Goal: Task Accomplishment & Management: Complete application form

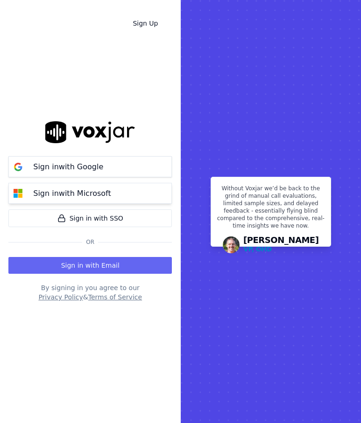
drag, startPoint x: 92, startPoint y: 191, endPoint x: 77, endPoint y: 199, distance: 16.9
click at [92, 191] on p "Sign in with Microsoft" at bounding box center [71, 193] width 77 height 11
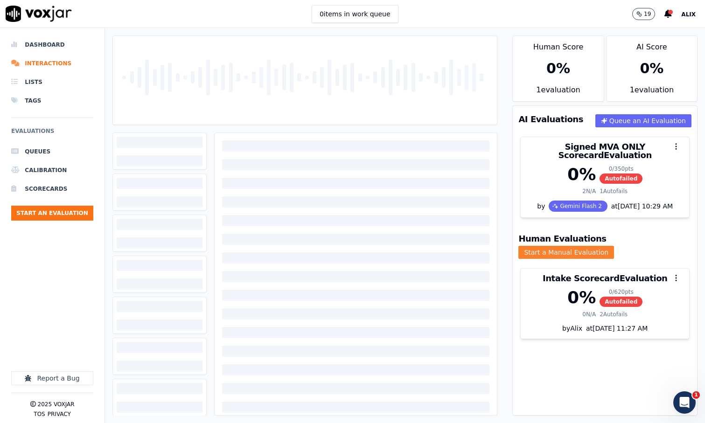
click at [360, 246] on button "Start a Manual Evaluation" at bounding box center [567, 252] width 96 height 13
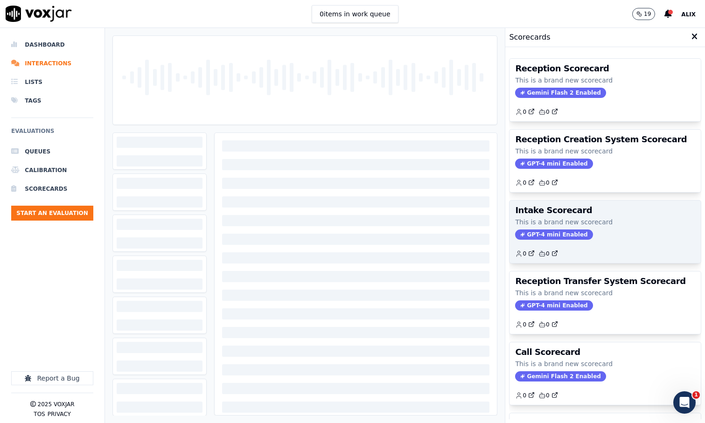
click at [360, 235] on span "GPT-4 mini Enabled" at bounding box center [553, 235] width 77 height 10
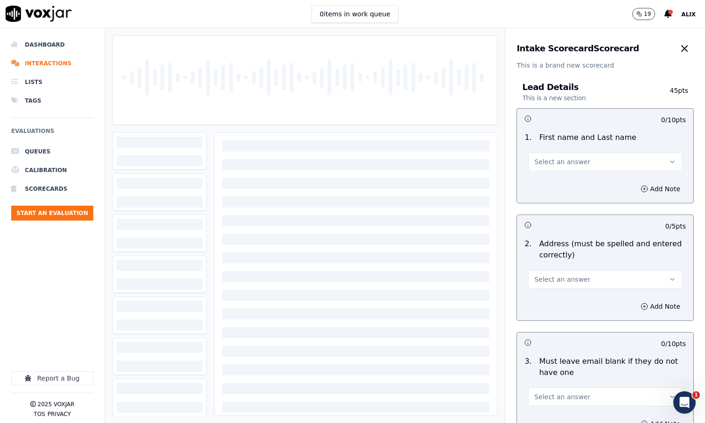
click at [360, 160] on button "Select an answer" at bounding box center [605, 162] width 154 height 19
click at [360, 186] on div "Yes" at bounding box center [590, 183] width 138 height 15
click at [360, 269] on div "Select an answer" at bounding box center [605, 278] width 154 height 21
click at [360, 276] on span "Select an answer" at bounding box center [563, 279] width 56 height 9
click at [360, 300] on div "Yes" at bounding box center [590, 300] width 138 height 15
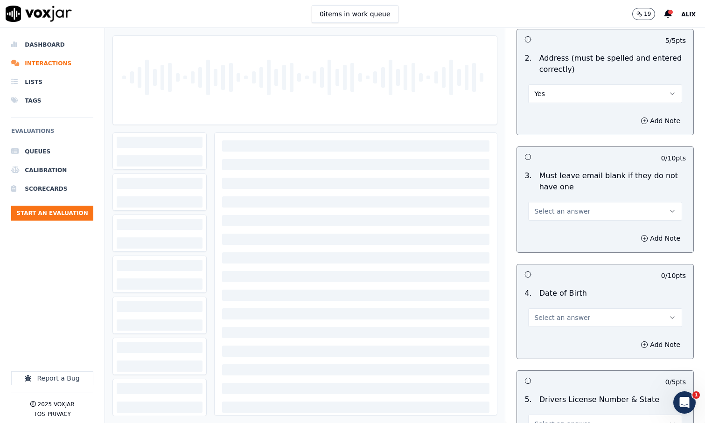
scroll to position [187, 0]
click at [360, 214] on span "Select an answer" at bounding box center [563, 210] width 56 height 9
click at [360, 232] on div "Yes" at bounding box center [590, 231] width 138 height 15
click at [360, 315] on span "Select an answer" at bounding box center [563, 316] width 56 height 9
drag, startPoint x: 547, startPoint y: 340, endPoint x: 548, endPoint y: 333, distance: 7.5
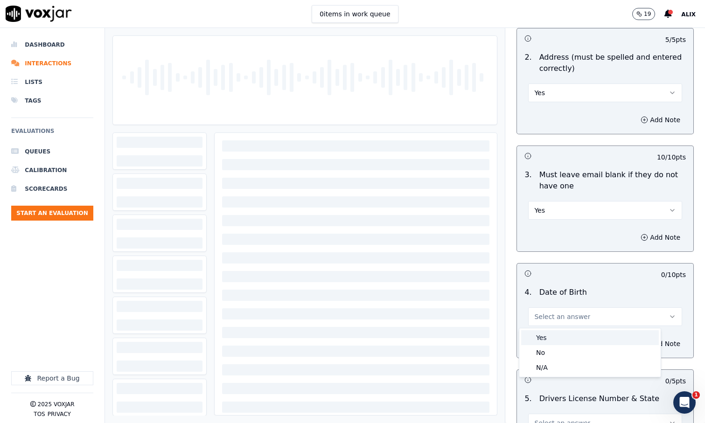
click at [360, 339] on div "Yes" at bounding box center [590, 338] width 138 height 15
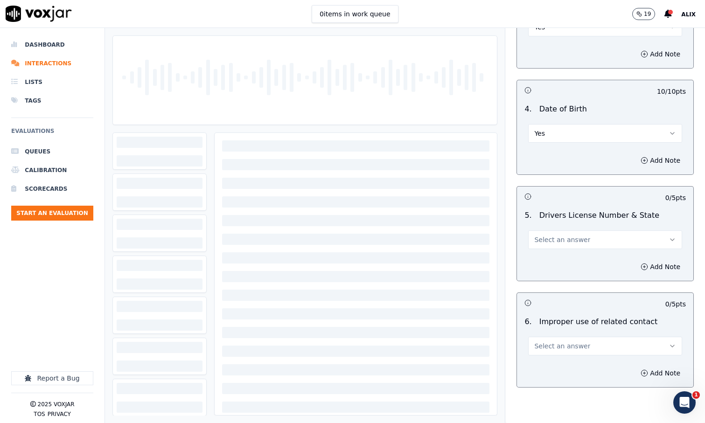
scroll to position [373, 0]
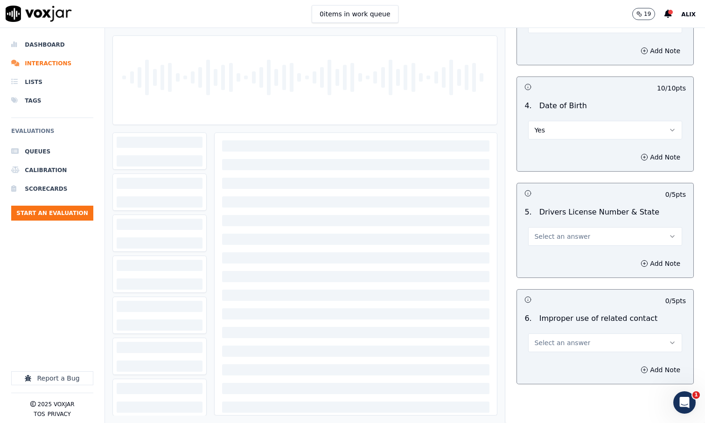
click at [360, 244] on button "Select an answer" at bounding box center [605, 236] width 154 height 19
click at [360, 261] on div "Yes" at bounding box center [590, 257] width 138 height 15
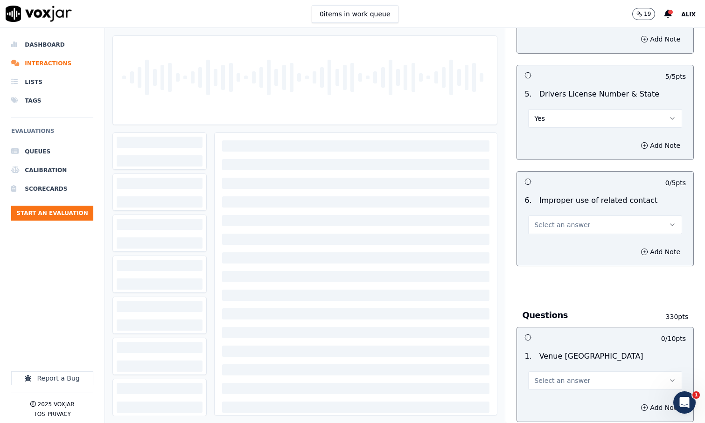
scroll to position [514, 0]
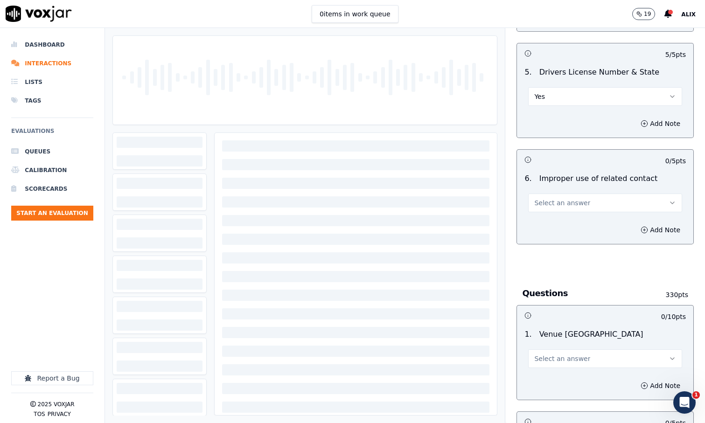
click at [360, 200] on span "Select an answer" at bounding box center [563, 202] width 56 height 9
click at [360, 225] on div "Yes" at bounding box center [590, 224] width 138 height 15
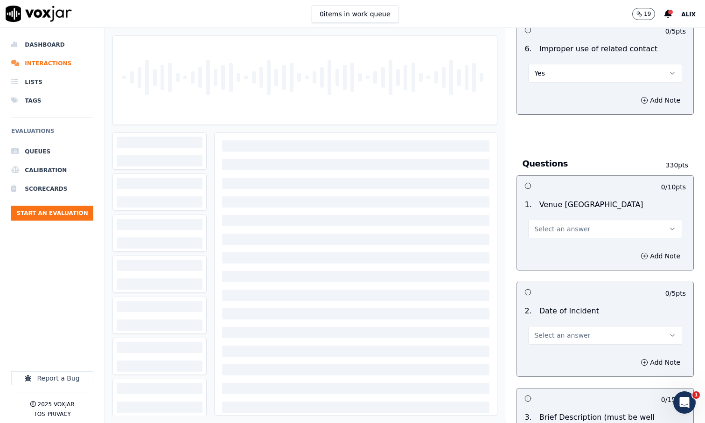
scroll to position [654, 0]
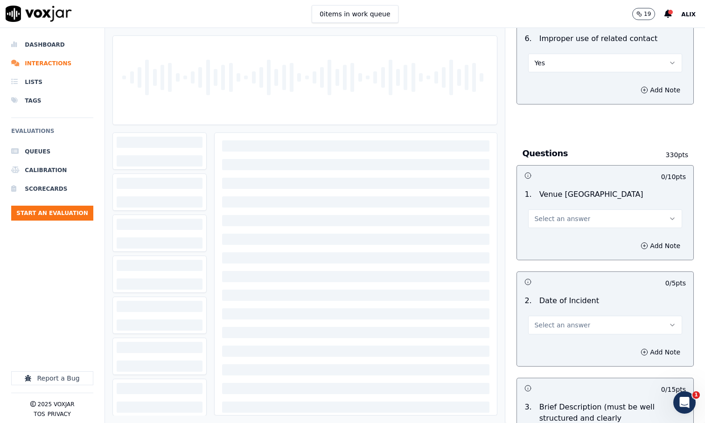
click at [360, 220] on span "Select an answer" at bounding box center [563, 218] width 56 height 9
click at [360, 240] on div "Yes" at bounding box center [590, 239] width 138 height 15
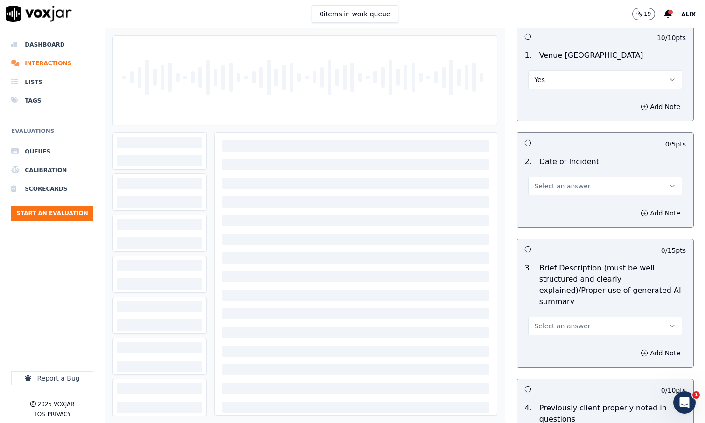
scroll to position [794, 0]
click at [360, 181] on span "Select an answer" at bounding box center [563, 185] width 56 height 9
click at [360, 205] on div "Yes" at bounding box center [590, 206] width 138 height 15
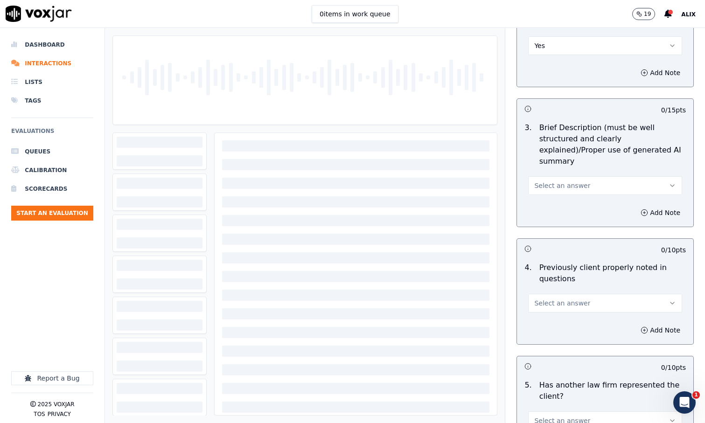
scroll to position [934, 0]
click at [360, 181] on span "Select an answer" at bounding box center [563, 185] width 56 height 9
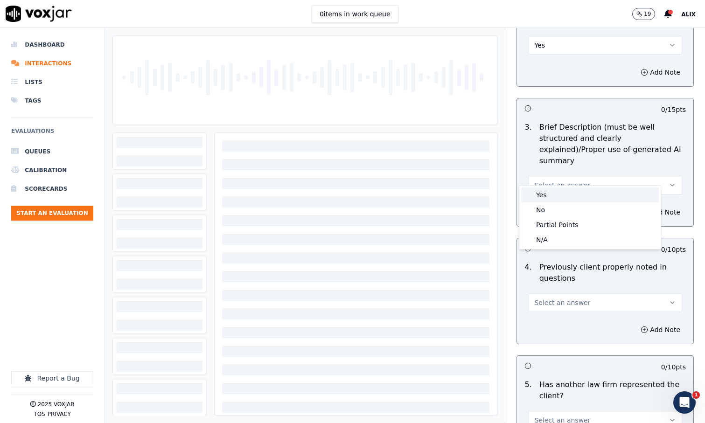
click at [360, 197] on div "Yes" at bounding box center [590, 195] width 138 height 15
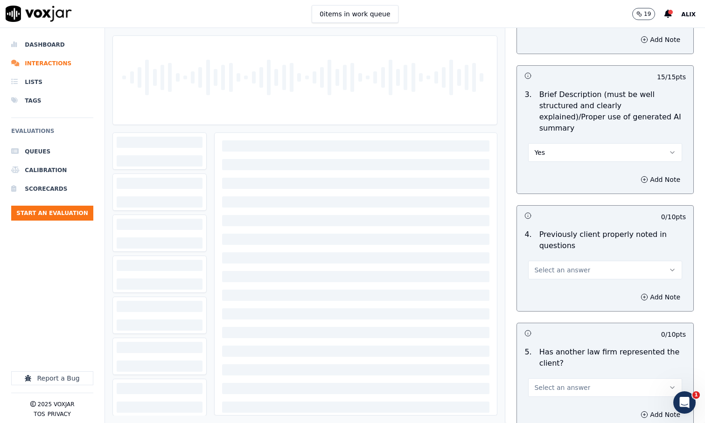
scroll to position [1027, 0]
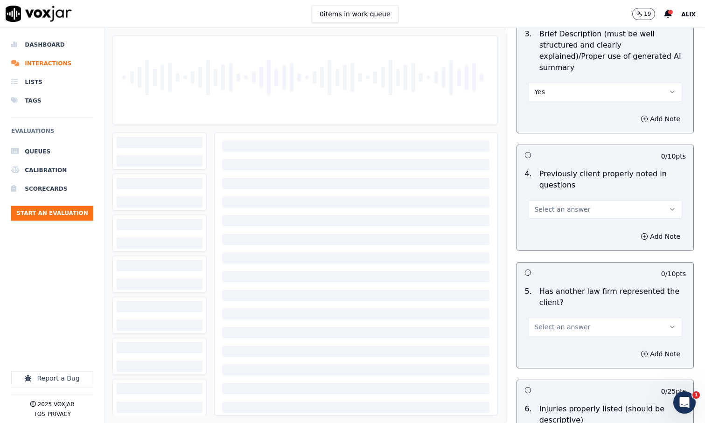
click at [360, 205] on span "Select an answer" at bounding box center [563, 209] width 56 height 9
click at [360, 220] on div "Yes" at bounding box center [590, 219] width 138 height 15
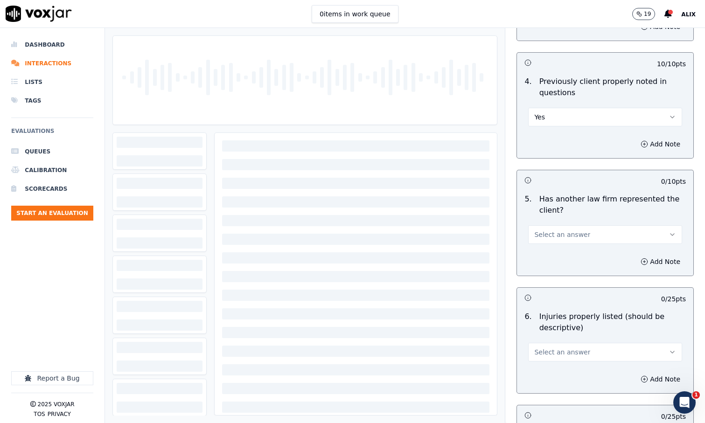
scroll to position [1120, 0]
click at [360, 229] on span "Select an answer" at bounding box center [563, 233] width 56 height 9
click at [360, 241] on div "Yes" at bounding box center [590, 243] width 138 height 15
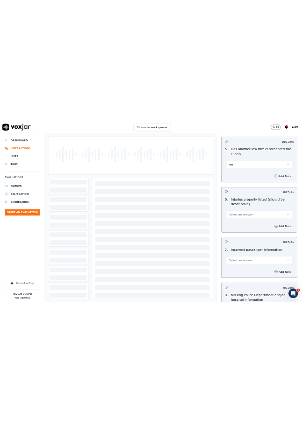
scroll to position [1261, 0]
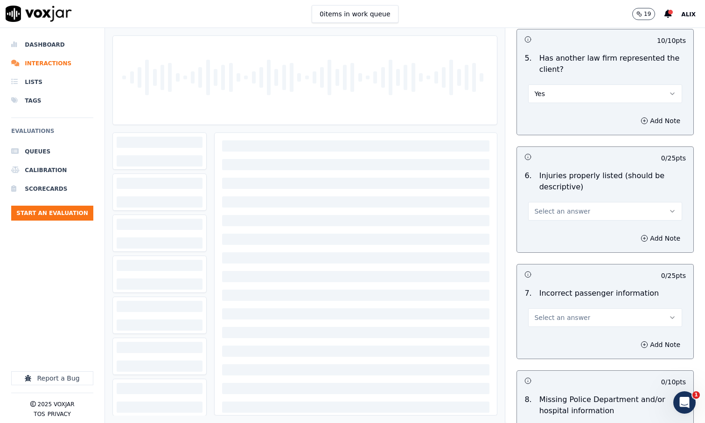
click at [360, 207] on span "Select an answer" at bounding box center [563, 211] width 56 height 9
click at [360, 222] on div "Yes" at bounding box center [590, 221] width 138 height 15
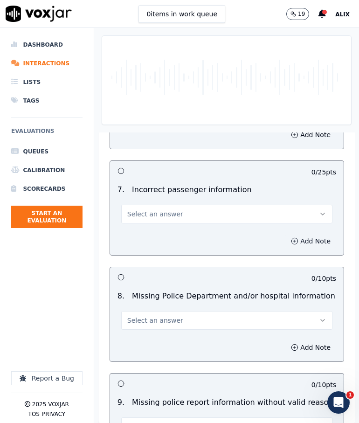
scroll to position [1402, 0]
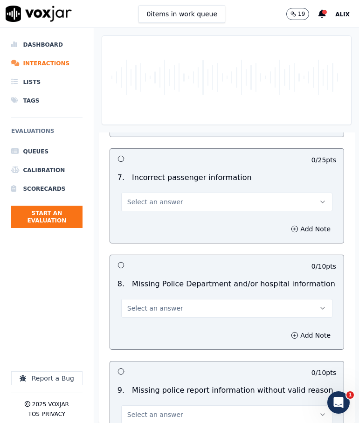
click at [235, 205] on button "Select an answer" at bounding box center [226, 202] width 211 height 19
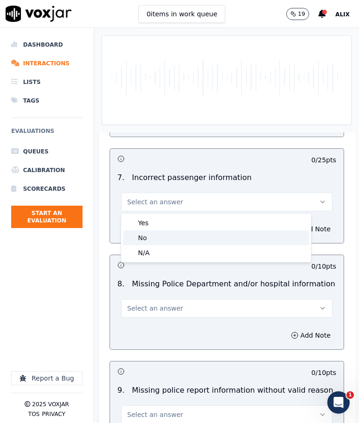
click at [167, 241] on div "No" at bounding box center [216, 238] width 186 height 15
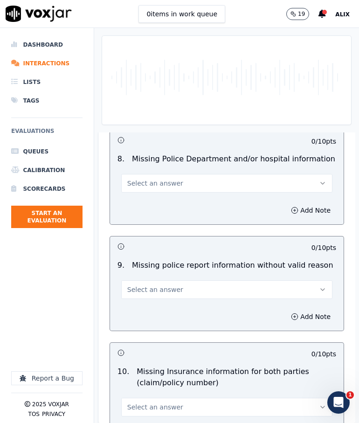
scroll to position [1543, 0]
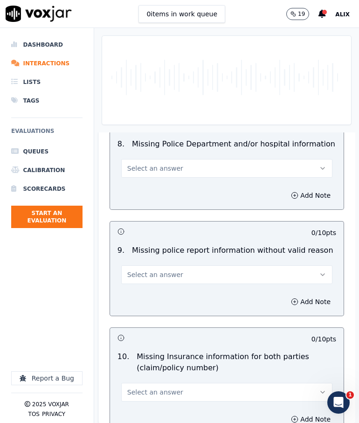
click at [194, 173] on button "Select an answer" at bounding box center [226, 168] width 211 height 19
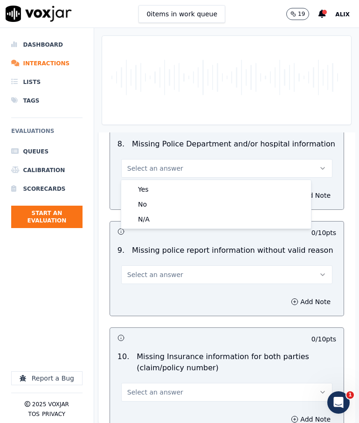
click at [167, 271] on span "Select an answer" at bounding box center [155, 274] width 56 height 9
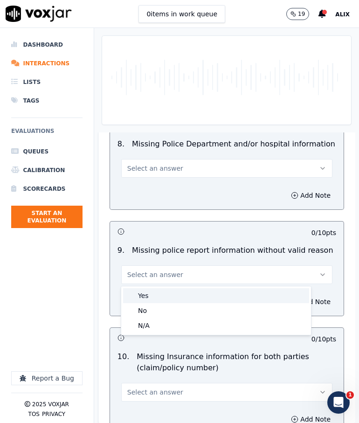
click at [147, 298] on div "Yes" at bounding box center [216, 296] width 186 height 15
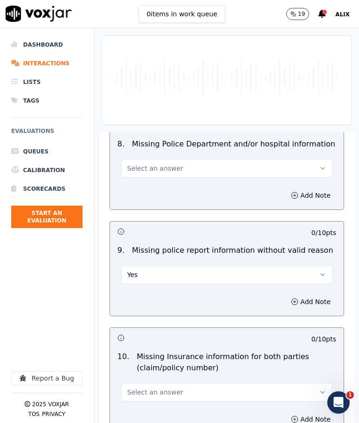
click at [174, 171] on span "Select an answer" at bounding box center [155, 168] width 56 height 9
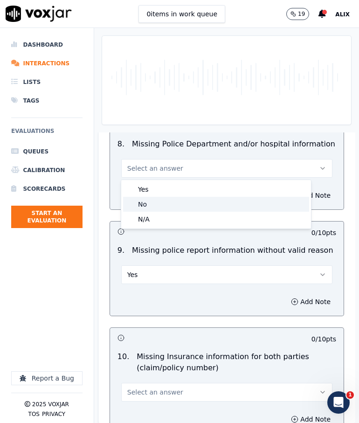
click at [158, 200] on div "No" at bounding box center [216, 204] width 186 height 15
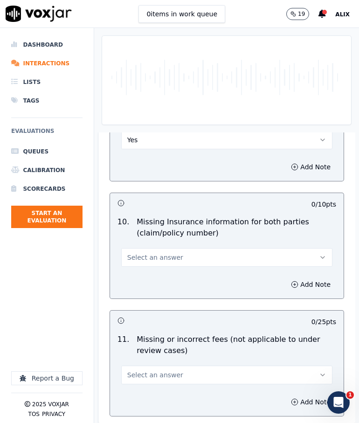
scroll to position [1683, 0]
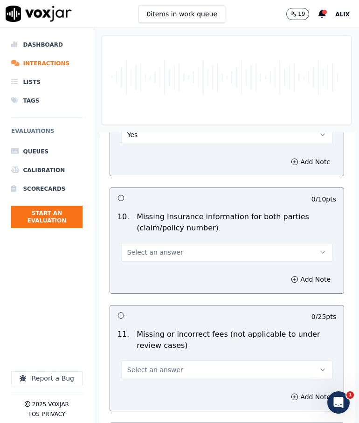
click at [161, 250] on span "Select an answer" at bounding box center [155, 252] width 56 height 9
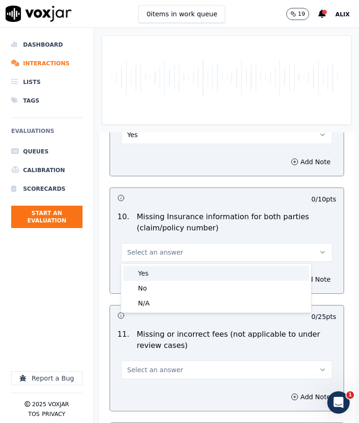
click at [155, 274] on div "Yes" at bounding box center [216, 273] width 186 height 15
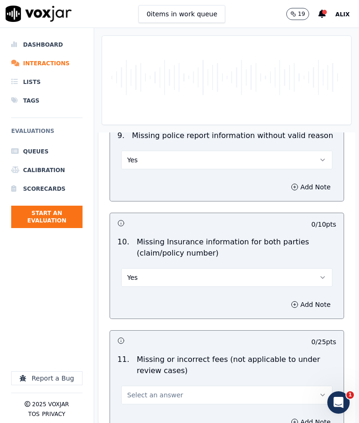
scroll to position [1636, 0]
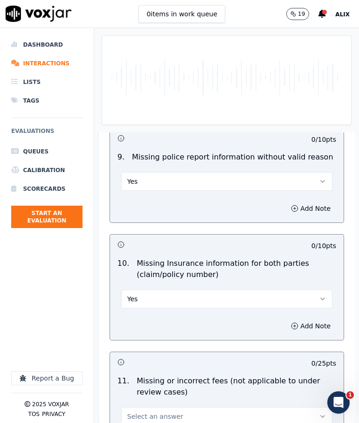
click at [176, 183] on button "Yes" at bounding box center [226, 181] width 211 height 19
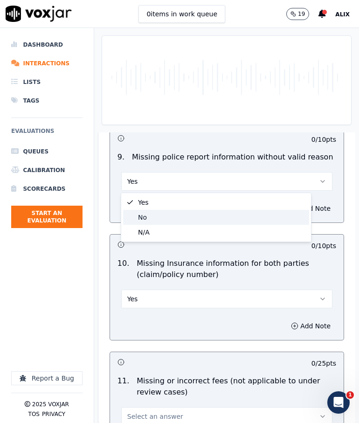
click at [155, 216] on div "No" at bounding box center [216, 217] width 186 height 15
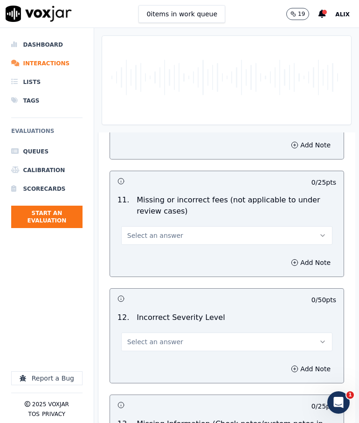
scroll to position [1823, 0]
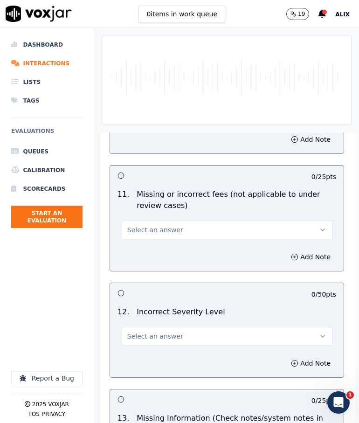
click at [186, 224] on button "Select an answer" at bounding box center [226, 230] width 211 height 19
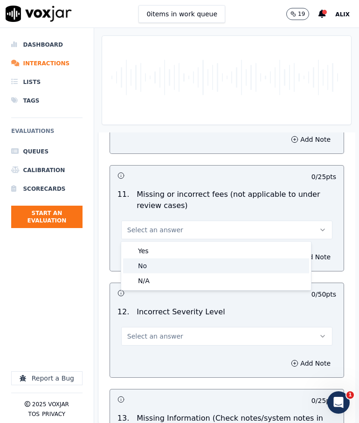
click at [153, 262] on div "No" at bounding box center [216, 266] width 186 height 15
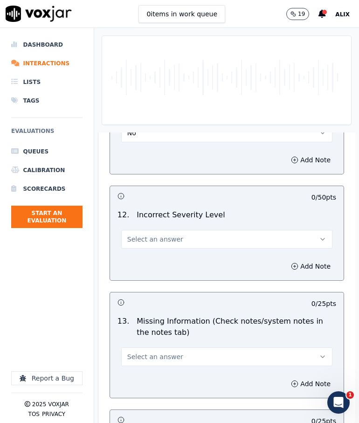
scroll to position [1916, 0]
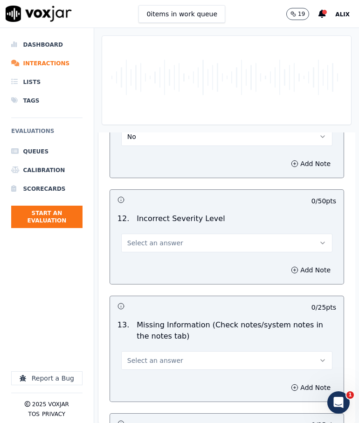
click at [200, 252] on button "Select an answer" at bounding box center [226, 243] width 211 height 19
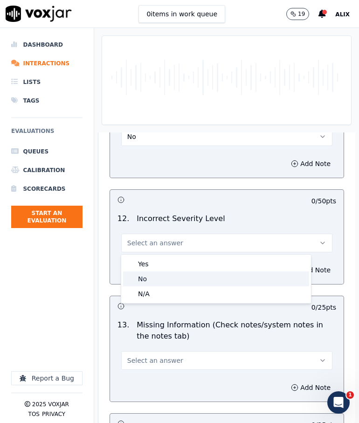
click at [174, 276] on div "No" at bounding box center [216, 279] width 186 height 15
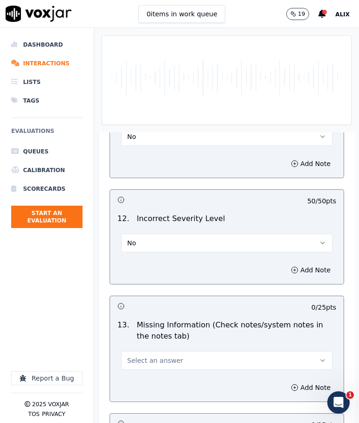
scroll to position [2056, 0]
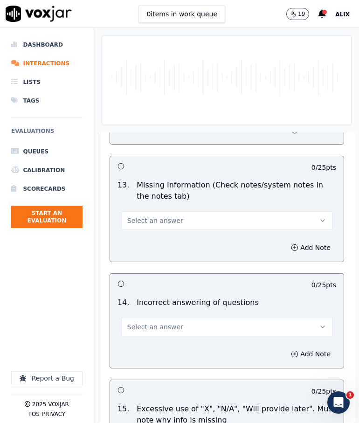
click at [189, 223] on button "Select an answer" at bounding box center [226, 220] width 211 height 19
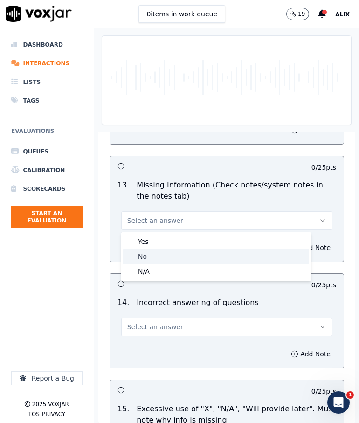
drag, startPoint x: 157, startPoint y: 254, endPoint x: 170, endPoint y: 249, distance: 14.0
click at [156, 254] on div "No" at bounding box center [216, 256] width 186 height 15
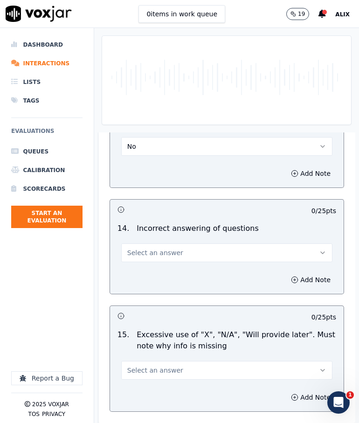
scroll to position [2149, 0]
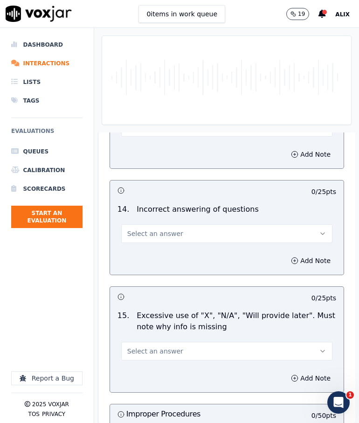
click at [201, 238] on button "Select an answer" at bounding box center [226, 234] width 211 height 19
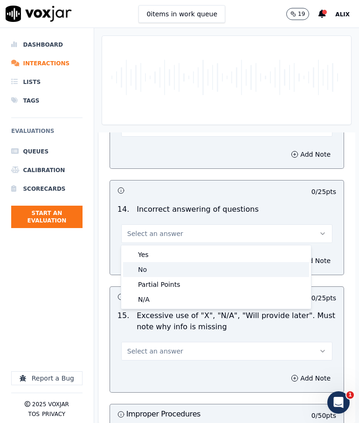
click at [169, 267] on div "No" at bounding box center [216, 269] width 186 height 15
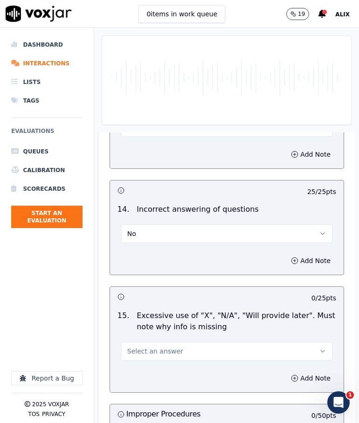
click at [192, 229] on button "No" at bounding box center [226, 234] width 211 height 19
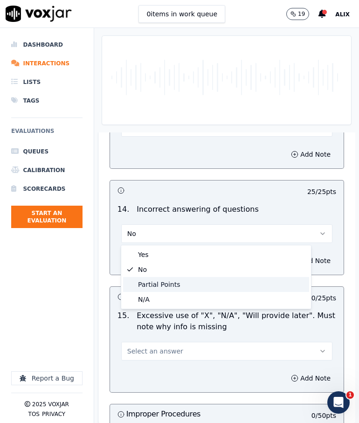
click at [167, 287] on div "Partial Points" at bounding box center [216, 284] width 186 height 15
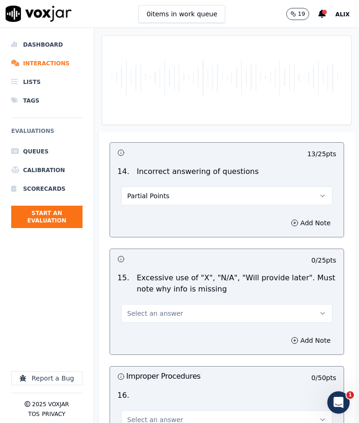
scroll to position [2243, 0]
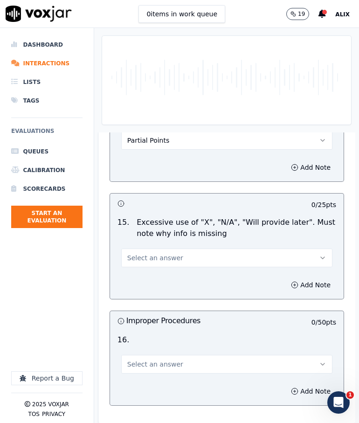
click at [181, 258] on button "Select an answer" at bounding box center [226, 258] width 211 height 19
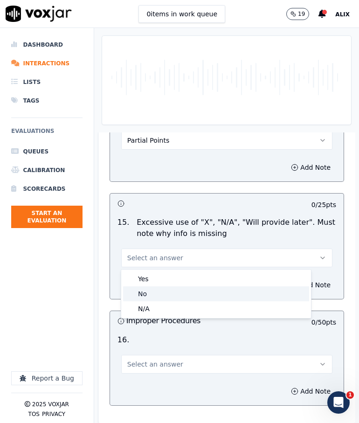
click at [161, 292] on div "No" at bounding box center [216, 294] width 186 height 15
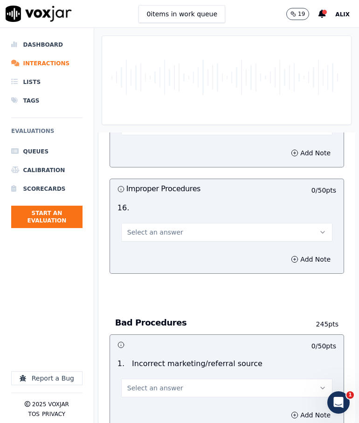
scroll to position [2383, 0]
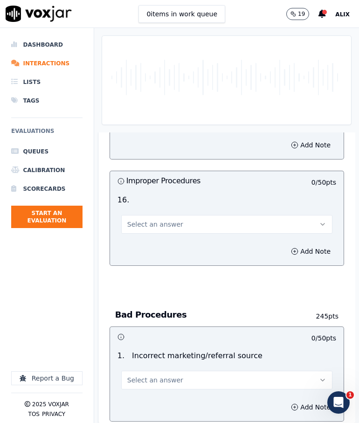
click at [187, 220] on button "Select an answer" at bounding box center [226, 224] width 211 height 19
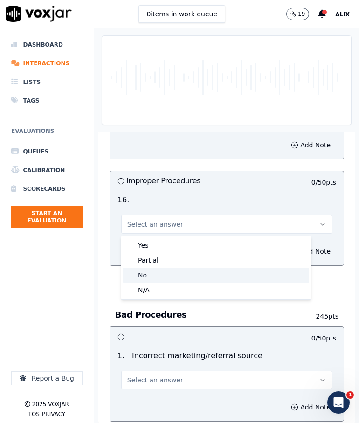
click at [164, 274] on div "No" at bounding box center [216, 275] width 186 height 15
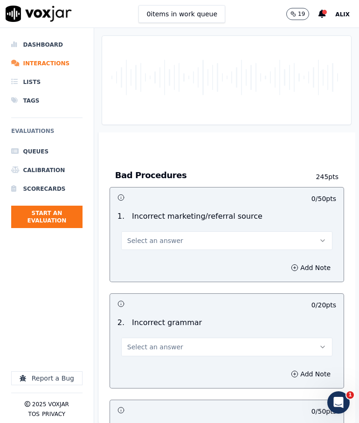
scroll to position [2523, 0]
click at [181, 238] on button "Select an answer" at bounding box center [226, 240] width 211 height 19
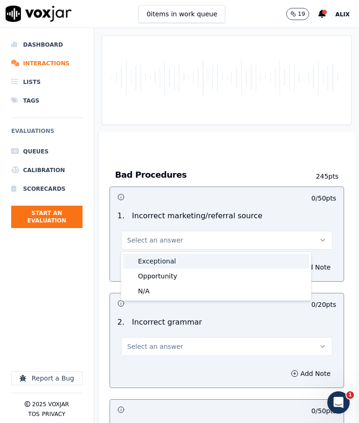
click at [171, 261] on div "Exceptional" at bounding box center [216, 261] width 186 height 15
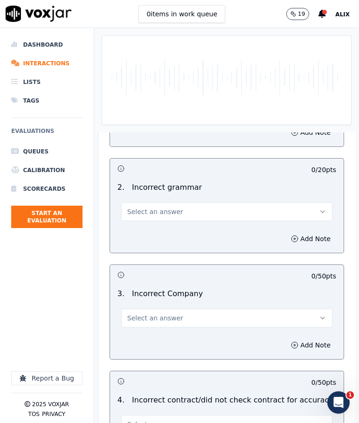
scroll to position [2663, 0]
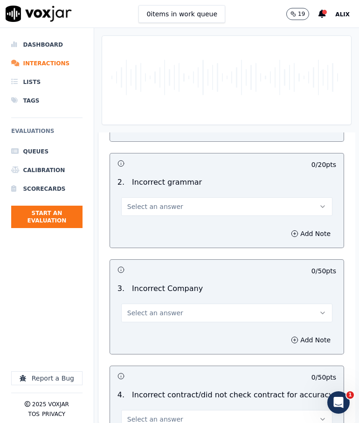
click at [185, 207] on button "Select an answer" at bounding box center [226, 206] width 211 height 19
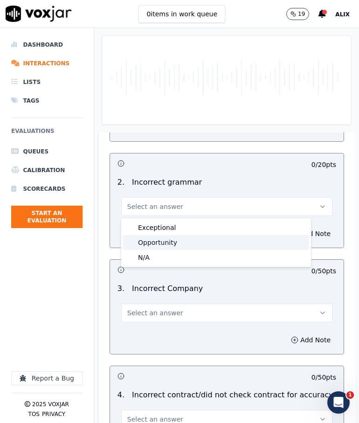
click at [170, 244] on div "Opportunity" at bounding box center [216, 242] width 186 height 15
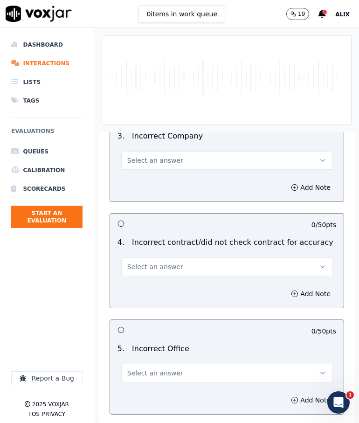
scroll to position [2756, 0]
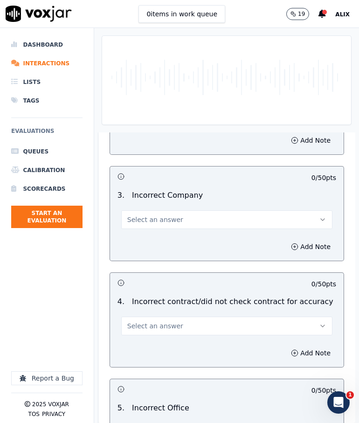
drag, startPoint x: 198, startPoint y: 222, endPoint x: 193, endPoint y: 230, distance: 9.2
click at [198, 221] on button "Select an answer" at bounding box center [226, 220] width 211 height 19
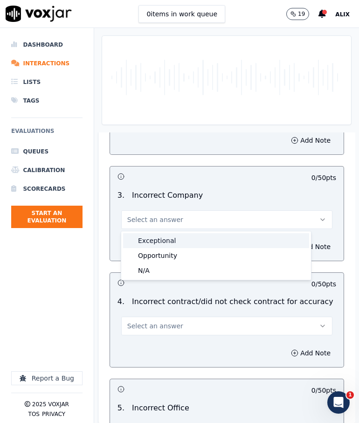
click at [180, 239] on div "Exceptional" at bounding box center [216, 240] width 186 height 15
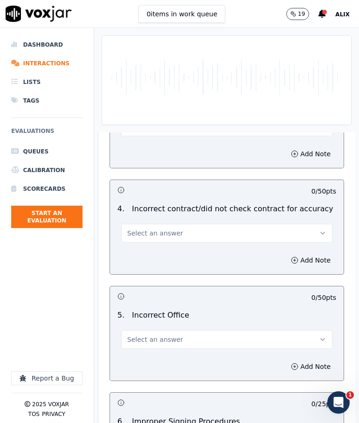
scroll to position [2850, 0]
click at [186, 239] on button "Select an answer" at bounding box center [226, 233] width 211 height 19
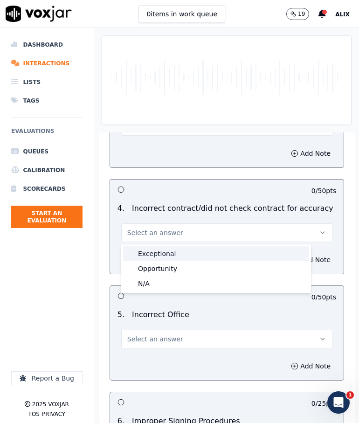
click at [179, 254] on div "Exceptional" at bounding box center [216, 254] width 186 height 15
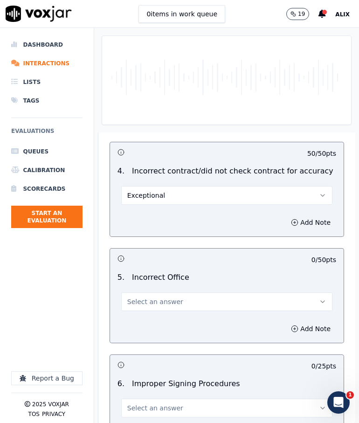
scroll to position [2943, 0]
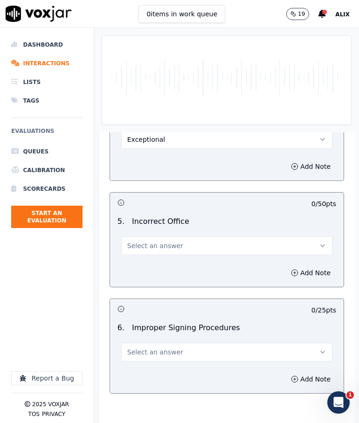
click at [178, 251] on button "Select an answer" at bounding box center [226, 246] width 211 height 19
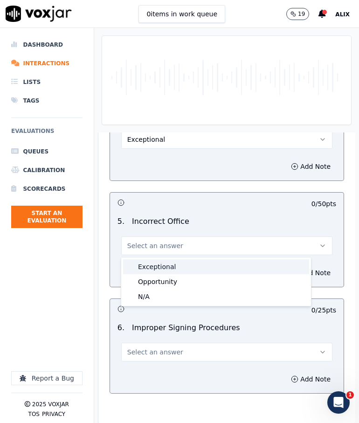
click at [169, 268] on div "Exceptional" at bounding box center [216, 267] width 186 height 15
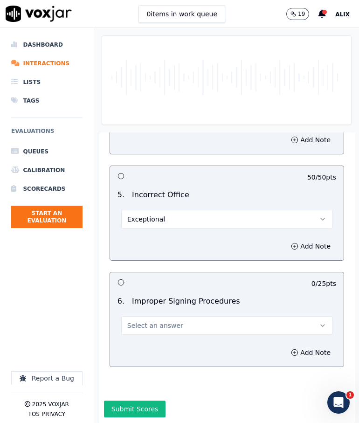
scroll to position [2991, 0]
click at [169, 317] on button "Select an answer" at bounding box center [226, 326] width 211 height 19
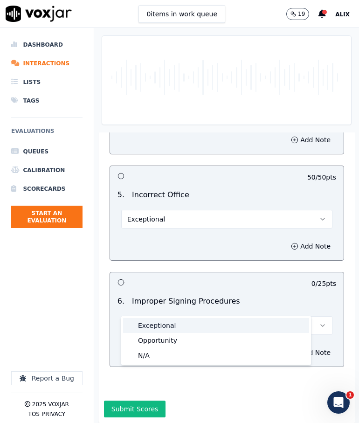
click at [159, 325] on div "Exceptional" at bounding box center [216, 325] width 186 height 15
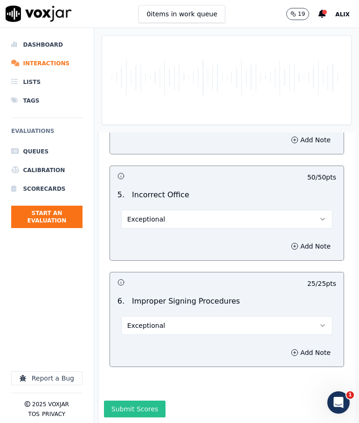
click at [136, 401] on button "Submit Scores" at bounding box center [135, 409] width 62 height 17
